Goal: Transaction & Acquisition: Subscribe to service/newsletter

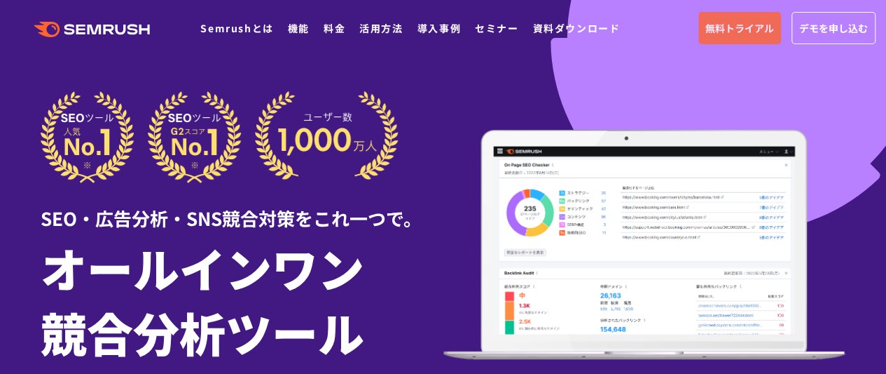
click at [757, 36] on link "無料トライアル" at bounding box center [740, 28] width 83 height 32
click at [120, 25] on icon ".cls {fill: #FF642D;}" at bounding box center [93, 29] width 158 height 15
click at [813, 27] on span "デモを申し込む" at bounding box center [834, 27] width 69 height 15
